Goal: Download file/media

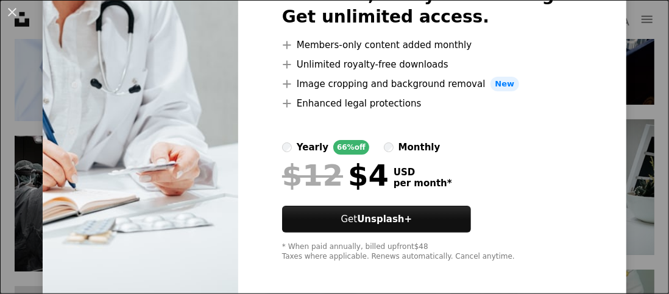
scroll to position [96, 0]
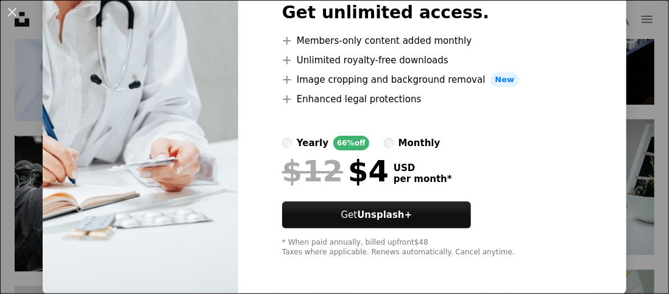
click at [171, 166] on img at bounding box center [141, 118] width 196 height 351
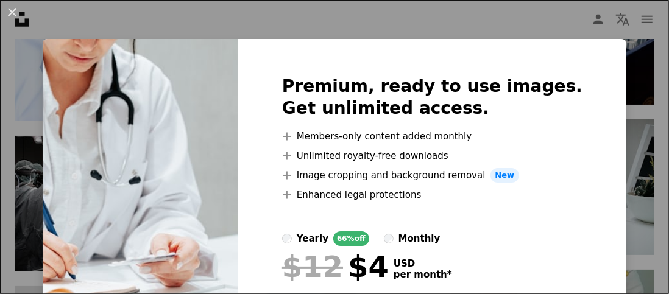
click at [127, 66] on img at bounding box center [141, 214] width 196 height 351
click at [19, 7] on button "An X shape" at bounding box center [12, 12] width 15 height 15
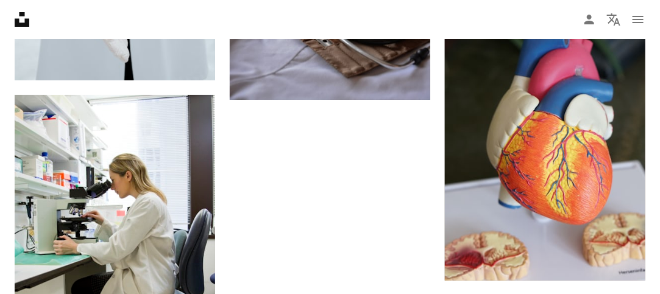
scroll to position [1542, 0]
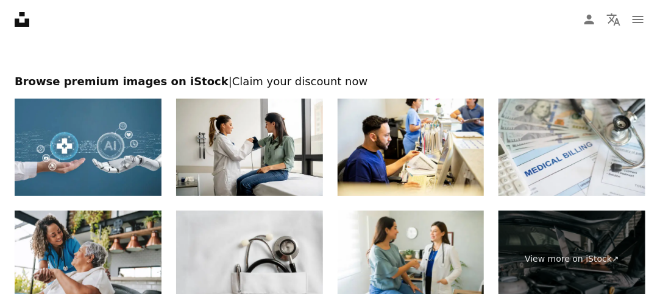
scroll to position [113, 0]
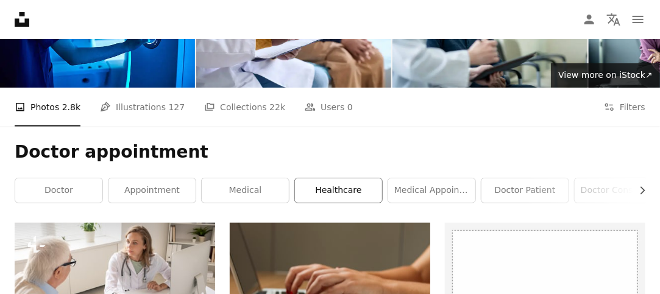
click at [354, 186] on link "healthcare" at bounding box center [338, 190] width 87 height 24
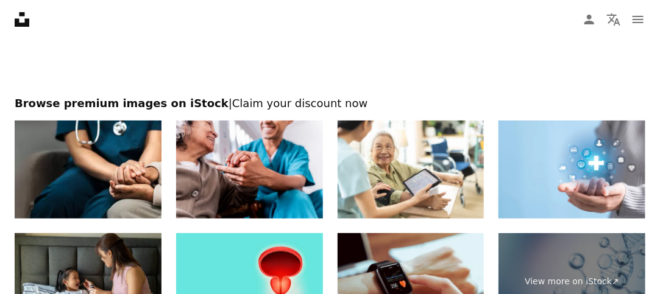
scroll to position [1645, 0]
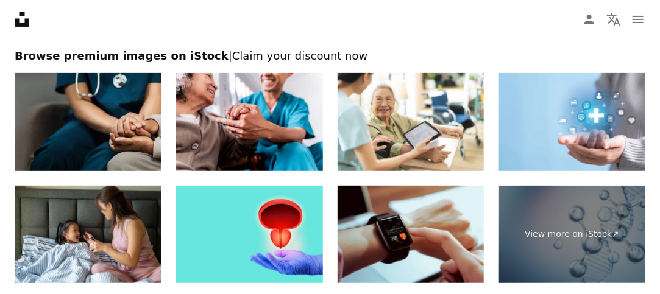
click at [113, 125] on img at bounding box center [88, 122] width 147 height 98
